Goal: Task Accomplishment & Management: Use online tool/utility

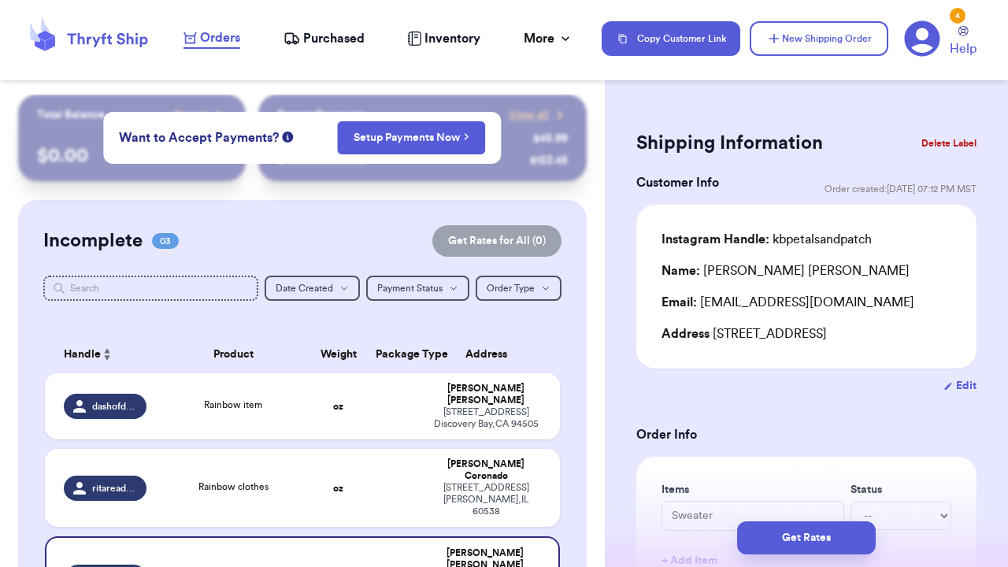
scroll to position [120, 0]
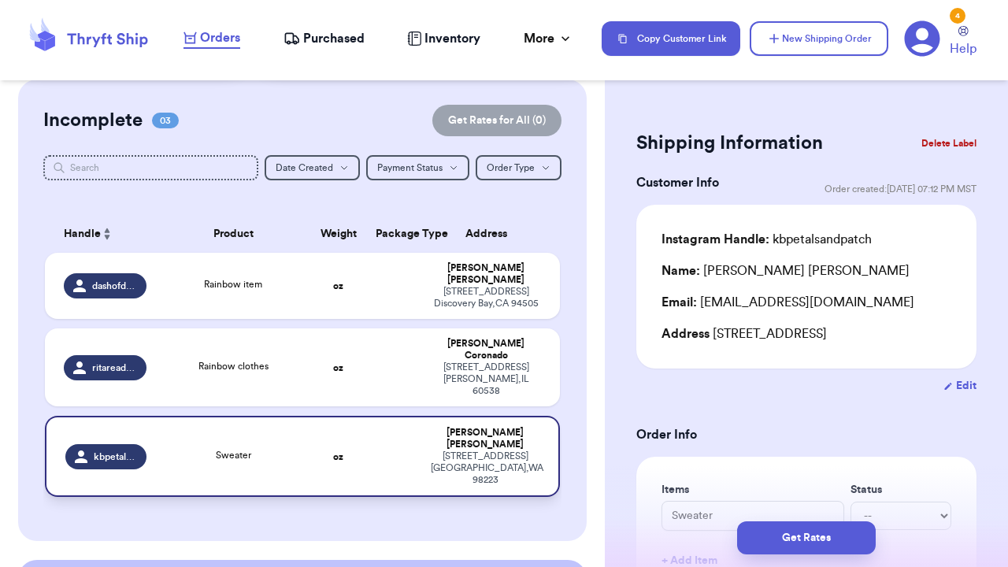
click at [309, 437] on td "Sweater" at bounding box center [233, 456] width 155 height 81
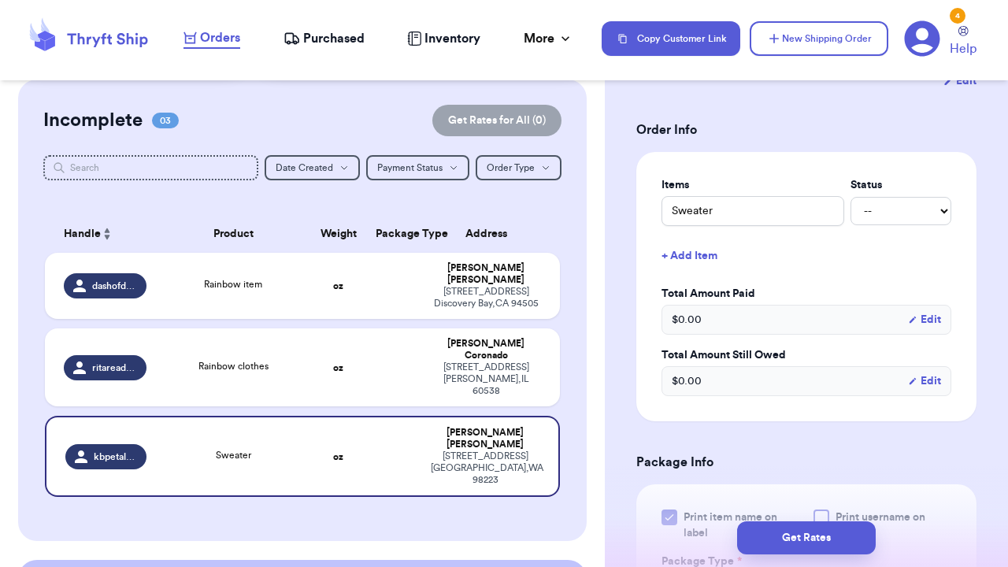
scroll to position [302, 0]
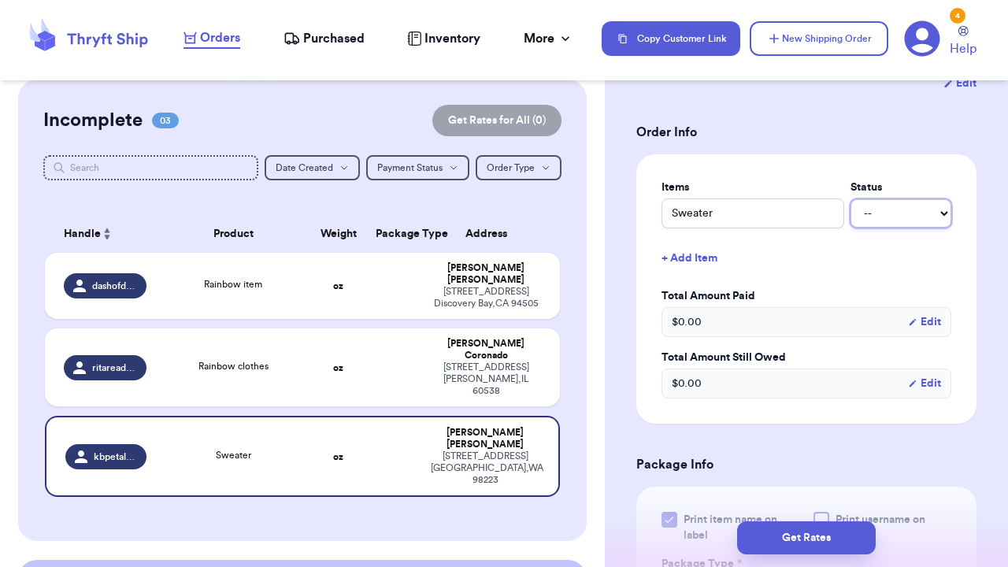
click at [872, 220] on select "-- Paid Owes" at bounding box center [900, 213] width 101 height 28
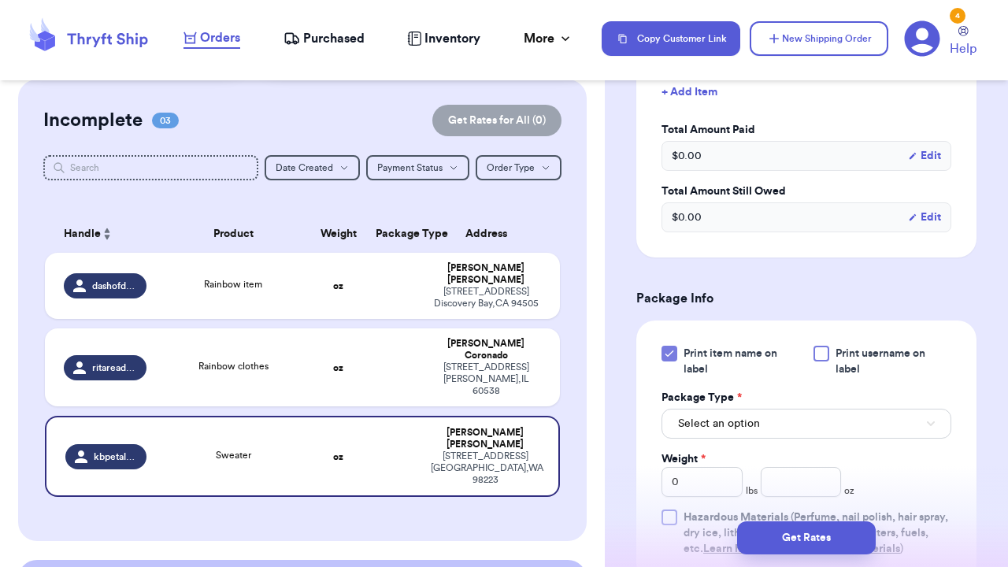
scroll to position [544, 0]
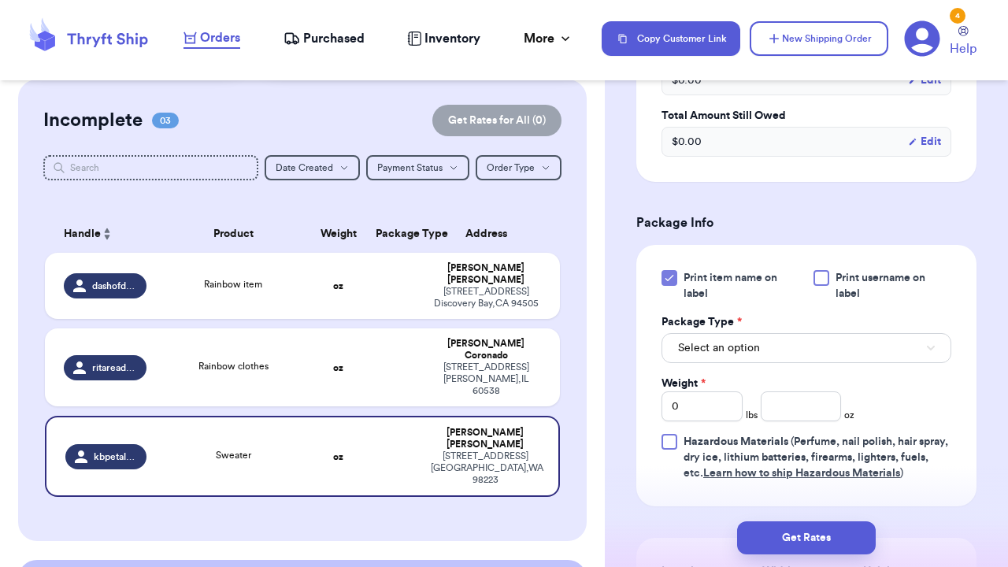
click at [824, 279] on div at bounding box center [821, 278] width 16 height 16
click at [0, 0] on input "Print username on label" at bounding box center [0, 0] width 0 height 0
click at [755, 356] on span "Select an option" at bounding box center [719, 348] width 82 height 16
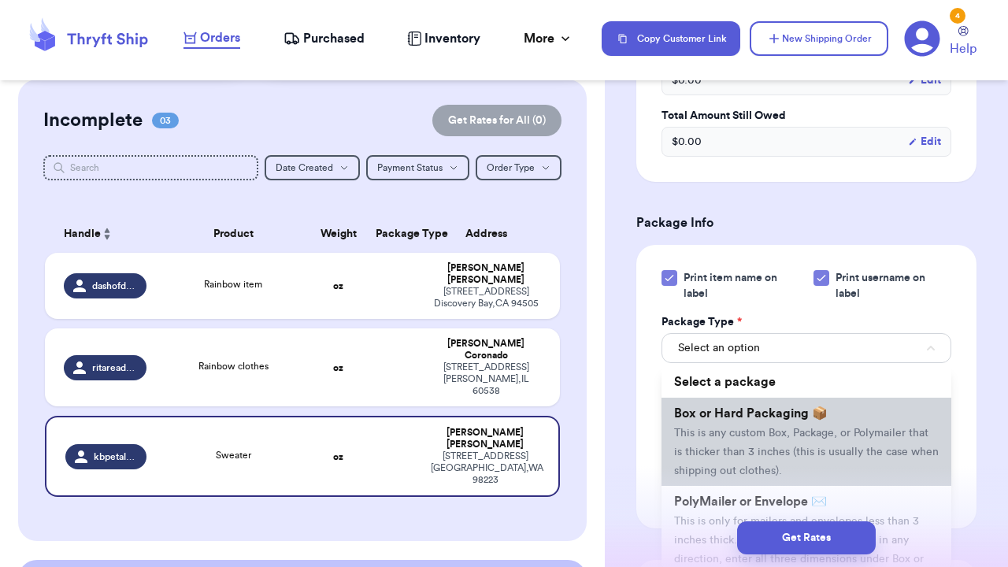
click at [752, 438] on span "This is any custom Box, Package, or Polymailer that is thicker than 3 inches (t…" at bounding box center [806, 452] width 265 height 49
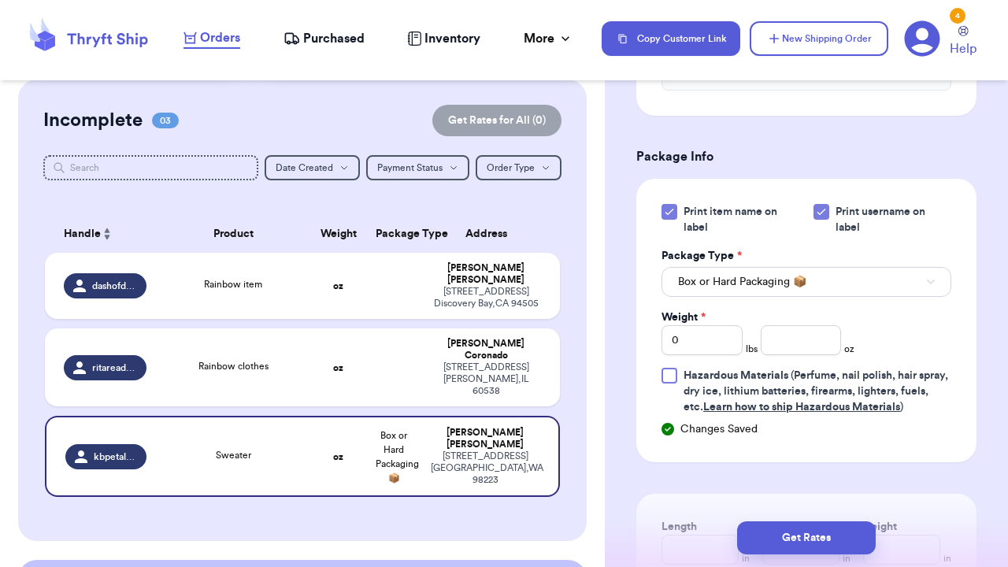
scroll to position [609, 0]
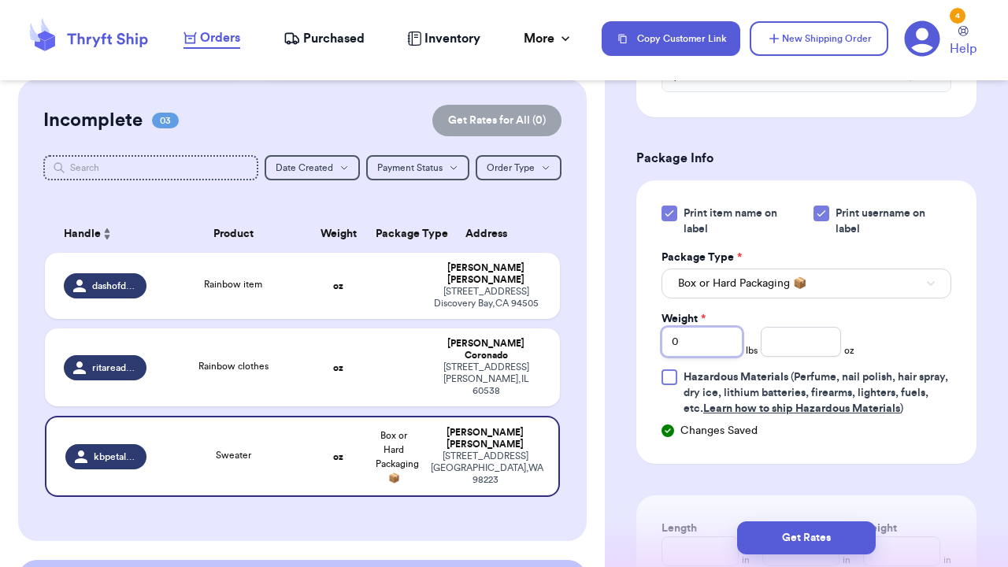
drag, startPoint x: 699, startPoint y: 346, endPoint x: 572, endPoint y: 339, distance: 127.0
click at [572, 341] on div "Customer Link New Order Total Balance Payout $ 0.00 Recent Payments View all @ …" at bounding box center [504, 283] width 1008 height 567
type input "2"
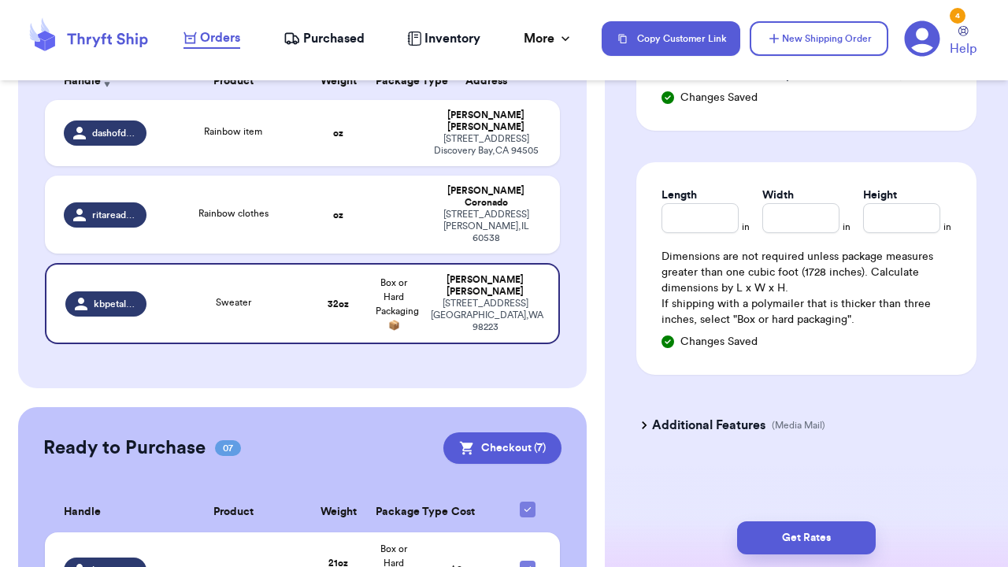
scroll to position [945, 0]
type input "9"
click at [705, 211] on input "Length" at bounding box center [699, 218] width 77 height 30
type input "12"
type input "10"
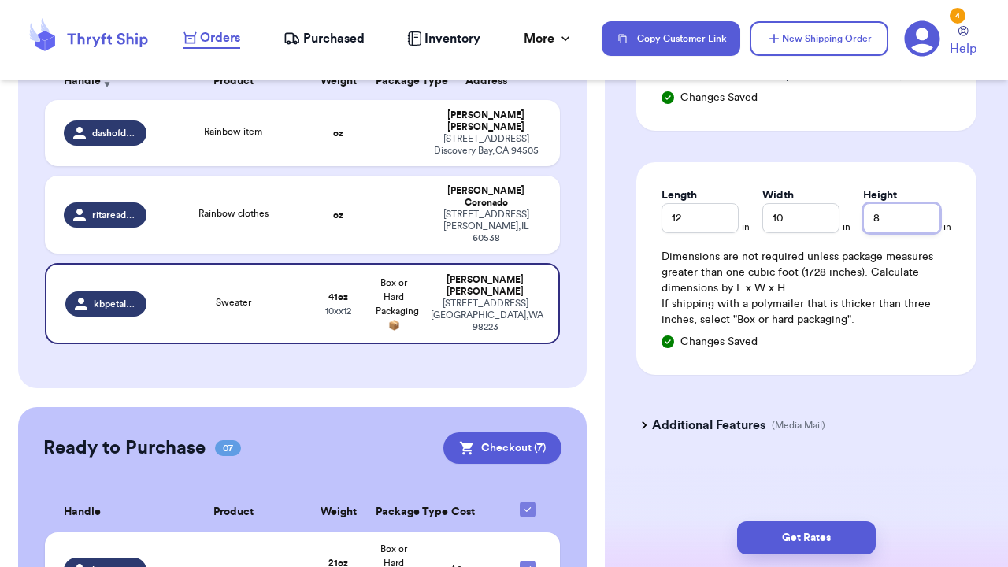
scroll to position [0, 0]
type input "8"
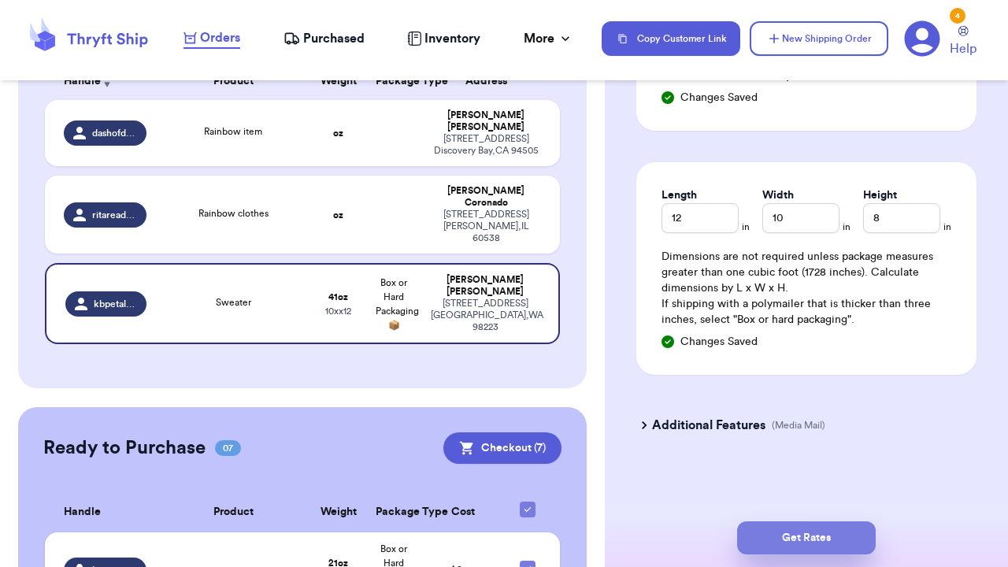
click at [779, 547] on button "Get Rates" at bounding box center [806, 537] width 139 height 33
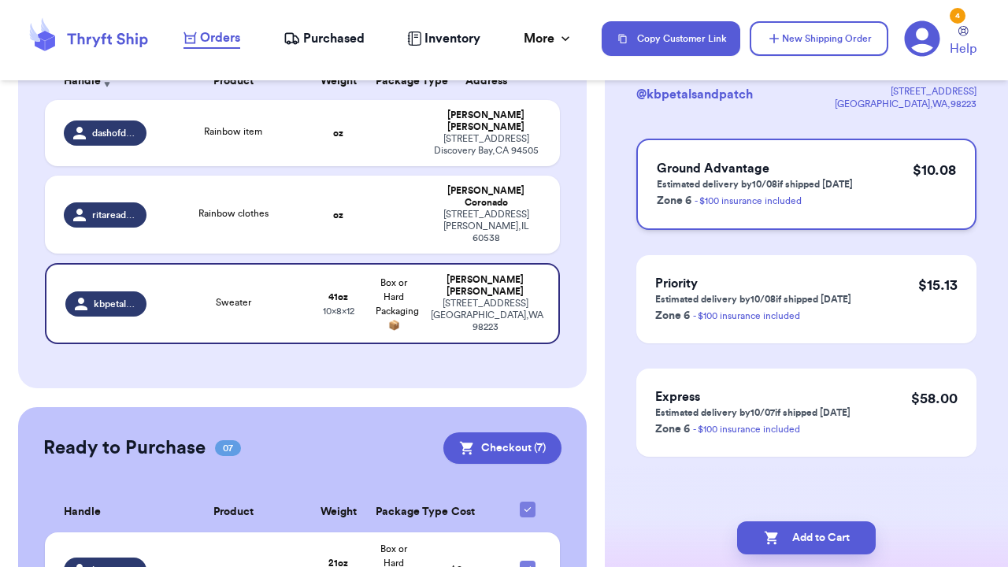
scroll to position [113, 0]
click at [809, 541] on button "Add to Cart" at bounding box center [806, 537] width 139 height 33
checkbox input "true"
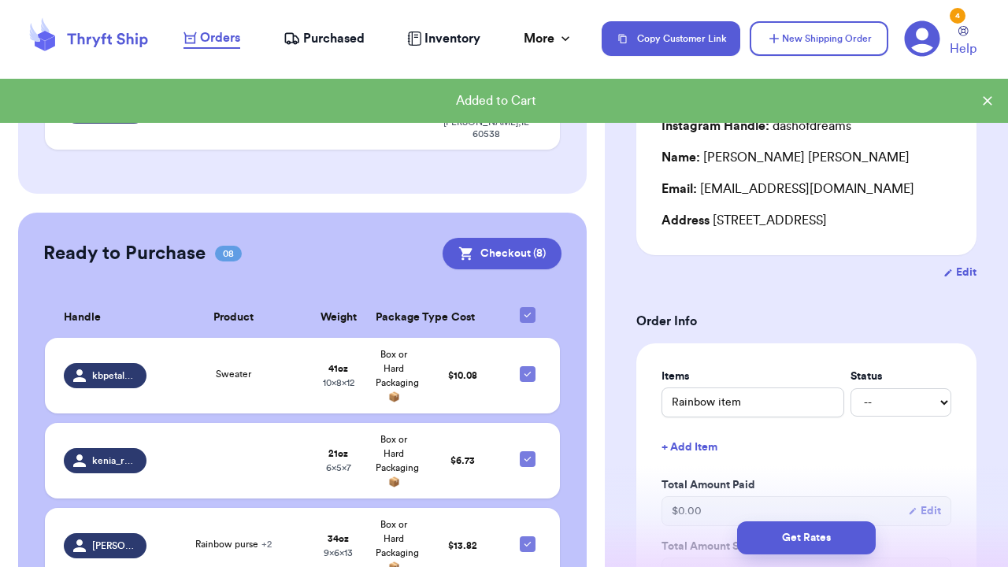
scroll to position [365, 0]
